Goal: Navigation & Orientation: Find specific page/section

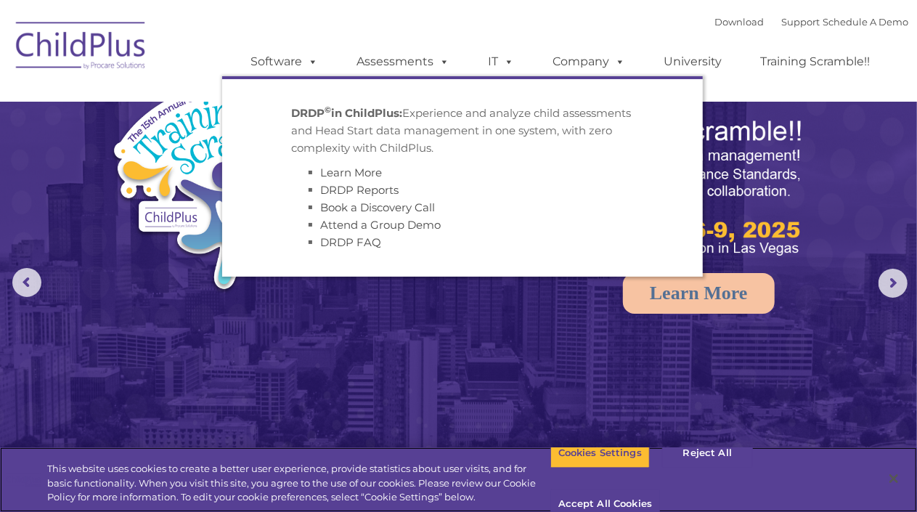
select select "MEDIUM"
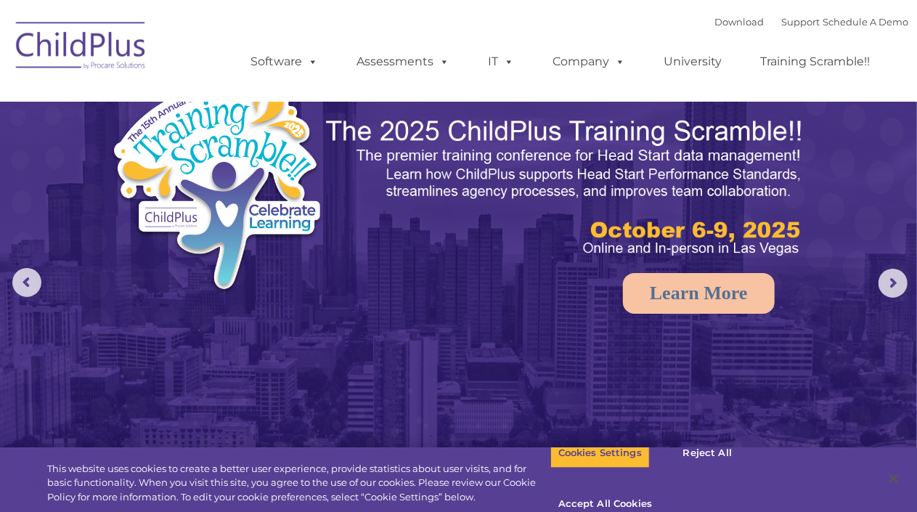
select select "MEDIUM"
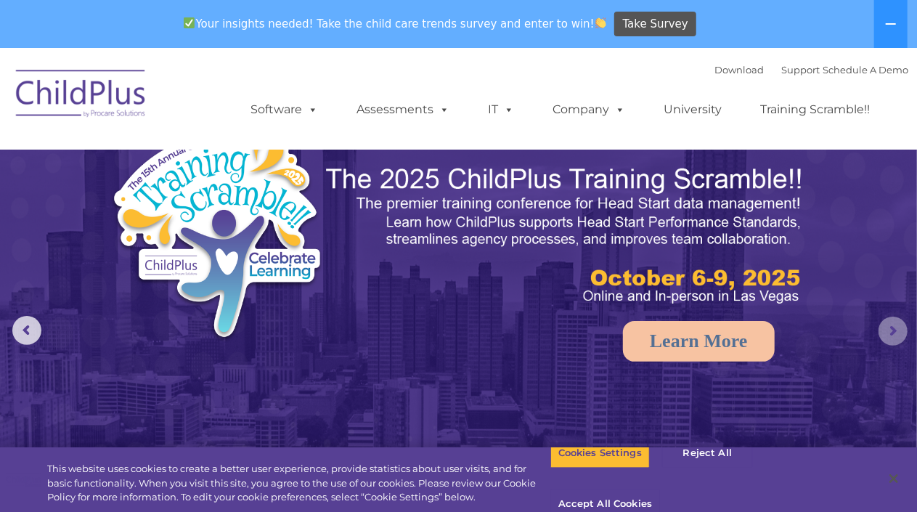
click at [895, 332] on rs-arrow at bounding box center [892, 330] width 29 height 29
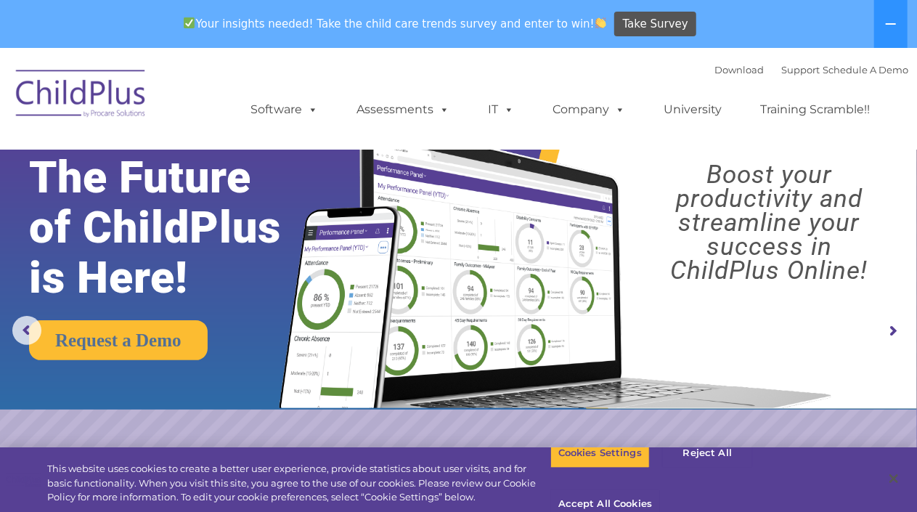
click at [895, 332] on rs-arrow at bounding box center [892, 330] width 29 height 29
click at [893, 329] on rs-arrow at bounding box center [892, 330] width 29 height 29
